Goal: Task Accomplishment & Management: Manage account settings

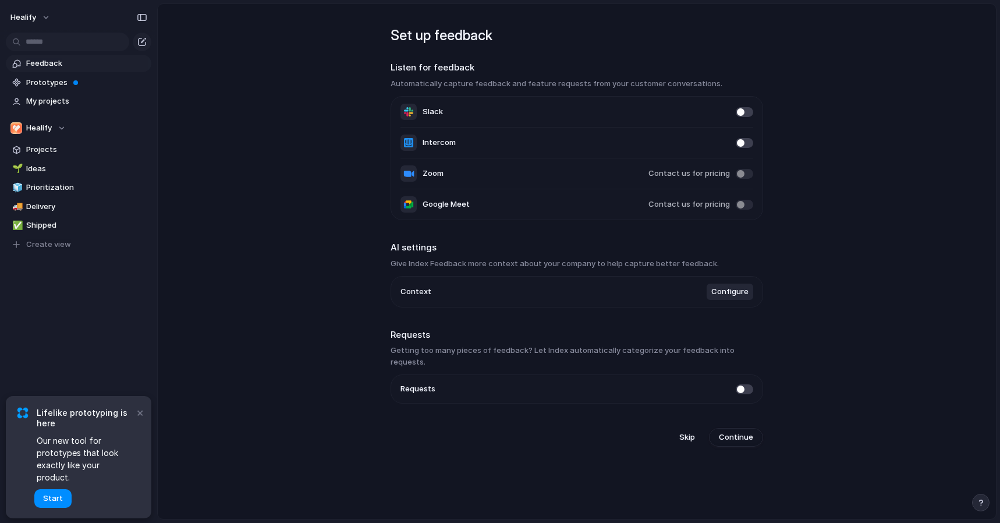
click at [744, 107] on li "Slack" at bounding box center [577, 112] width 353 height 31
click at [740, 111] on span at bounding box center [744, 112] width 17 height 10
click at [748, 144] on span at bounding box center [744, 143] width 17 height 10
click at [735, 297] on span "Configure" at bounding box center [730, 292] width 37 height 12
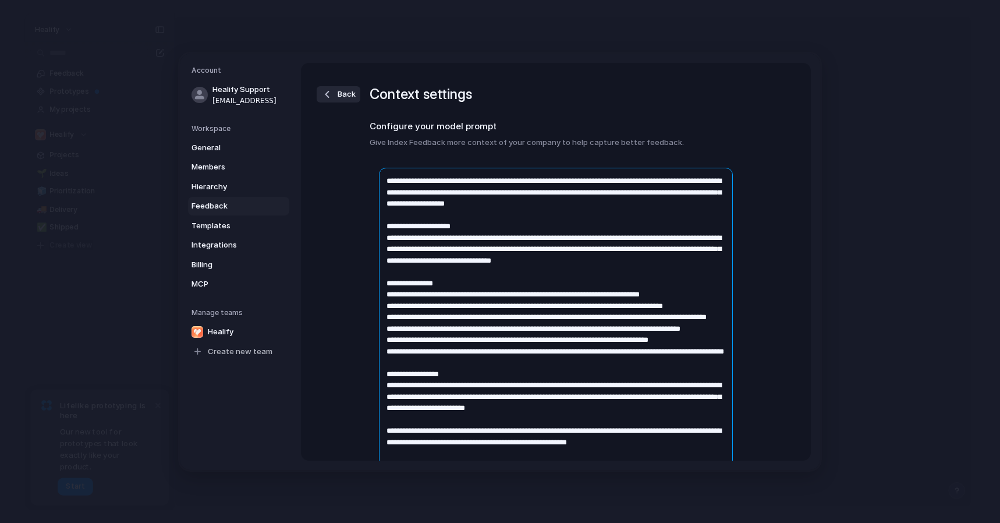
drag, startPoint x: 657, startPoint y: 201, endPoint x: 658, endPoint y: 192, distance: 9.3
click at [658, 192] on textarea at bounding box center [556, 328] width 354 height 321
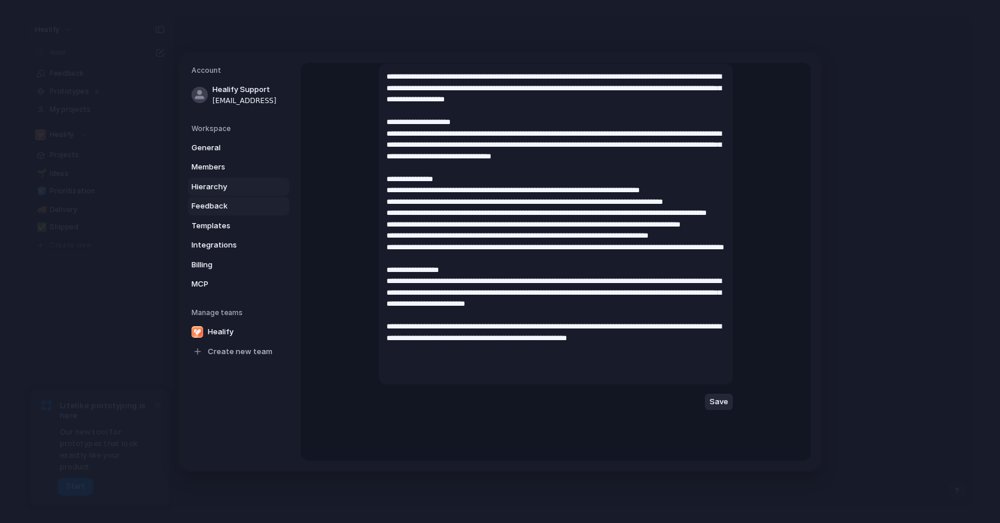
click at [226, 184] on span "Hierarchy" at bounding box center [229, 186] width 75 height 12
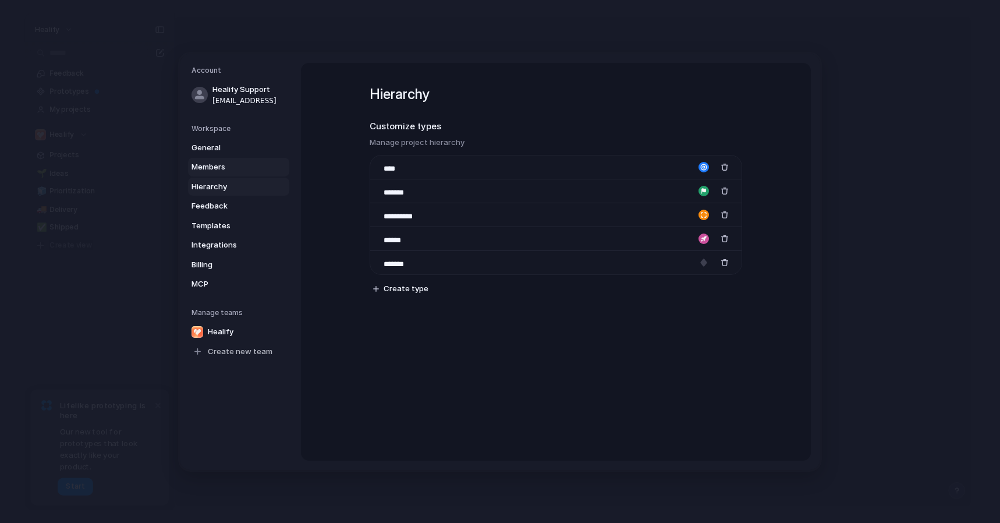
click at [231, 169] on span "Members" at bounding box center [229, 167] width 75 height 12
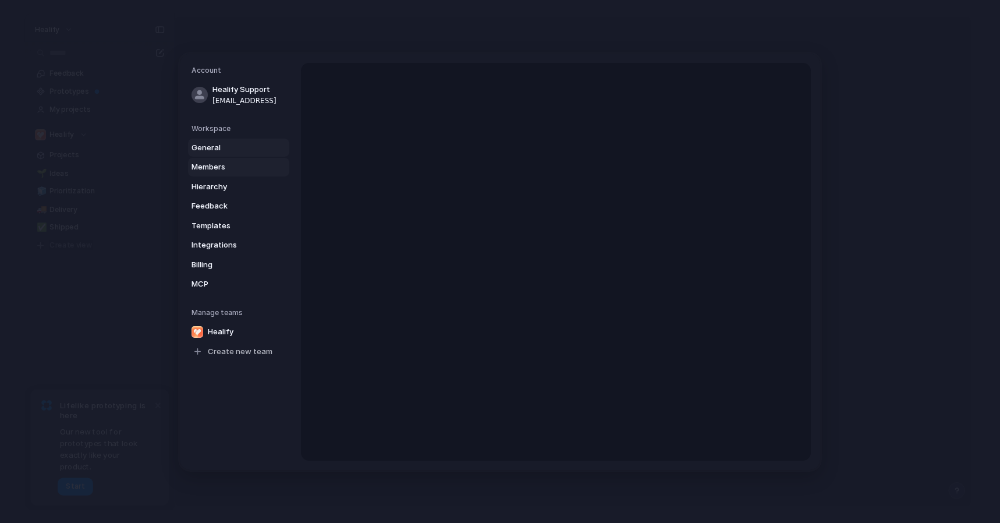
click at [232, 147] on span "General" at bounding box center [229, 147] width 75 height 12
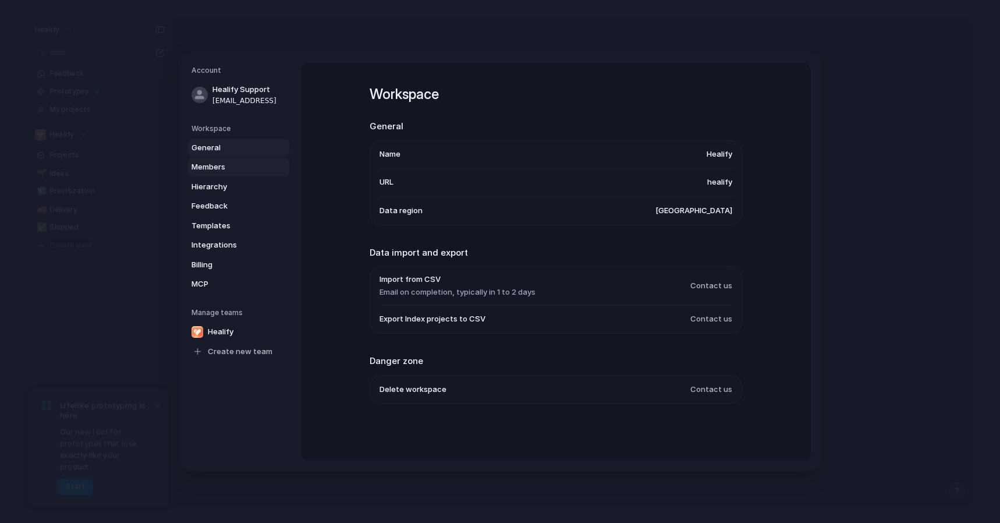
click at [243, 164] on span "Members" at bounding box center [229, 167] width 75 height 12
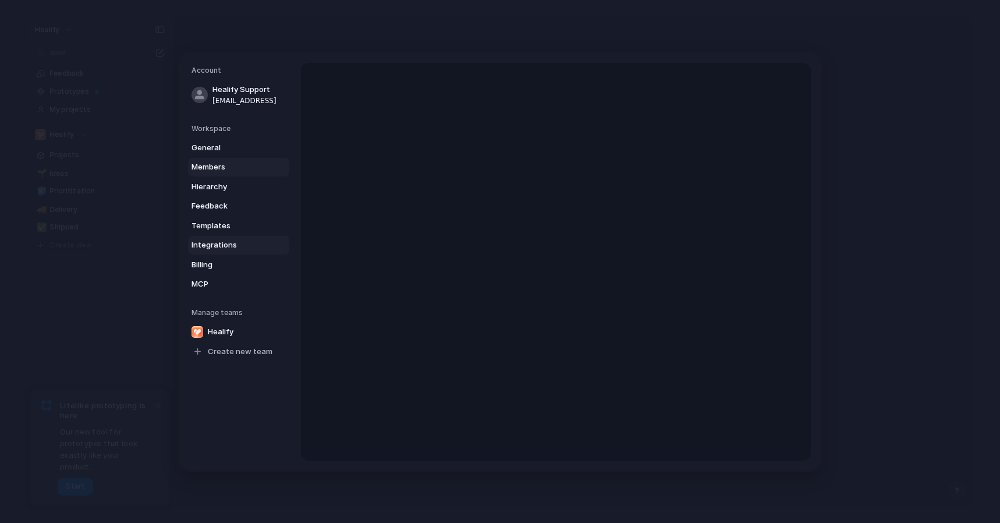
click at [244, 236] on link "Integrations" at bounding box center [238, 245] width 101 height 19
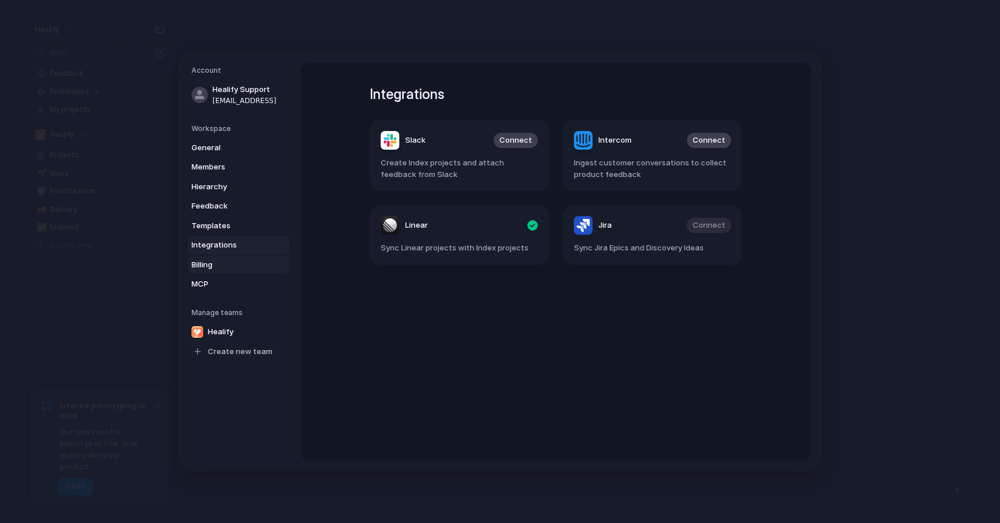
click at [235, 263] on span "Billing" at bounding box center [229, 265] width 75 height 12
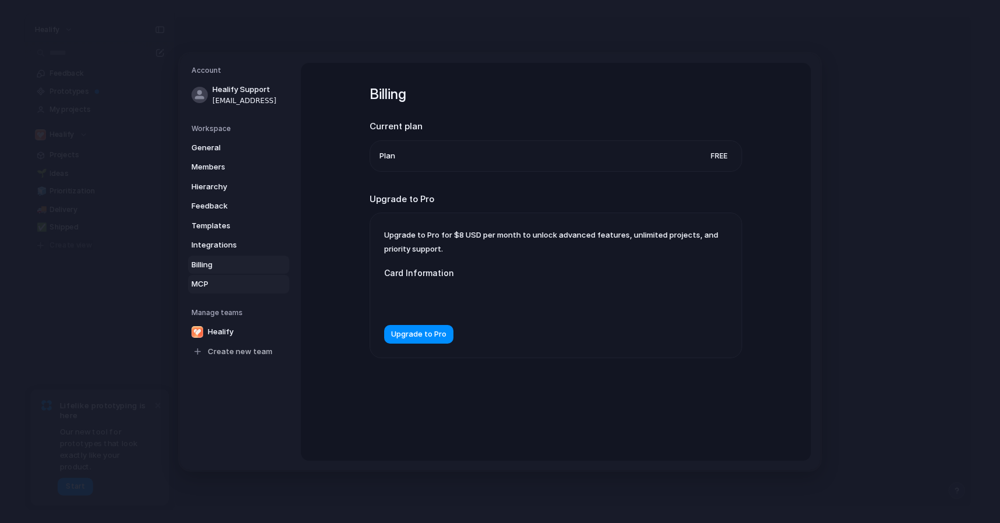
click at [236, 281] on span "MCP" at bounding box center [229, 284] width 75 height 12
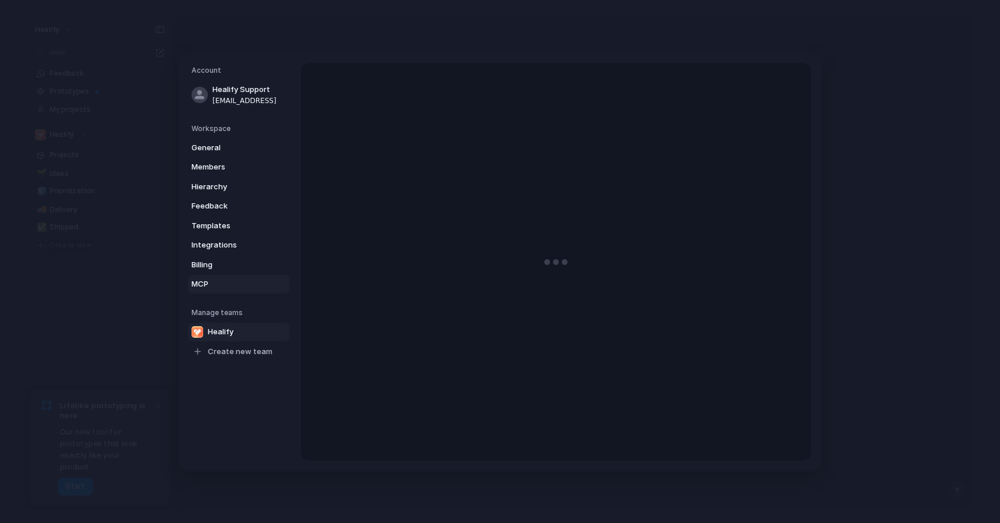
click at [238, 322] on link "Healify" at bounding box center [238, 331] width 101 height 19
